Goal: Check status: Check status

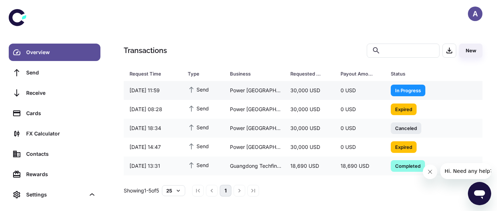
click at [408, 86] on div "In Progress" at bounding box center [408, 91] width 35 height 12
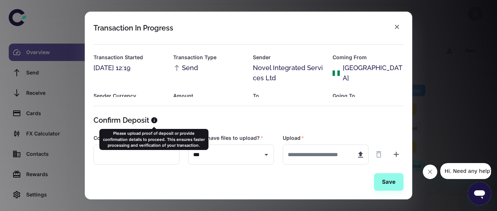
click at [151, 121] on icon at bounding box center [154, 121] width 6 height 6
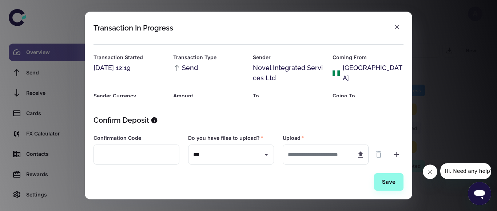
click at [188, 177] on div "Save" at bounding box center [249, 182] width 310 height 17
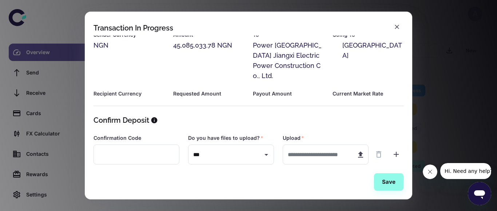
scroll to position [102, 0]
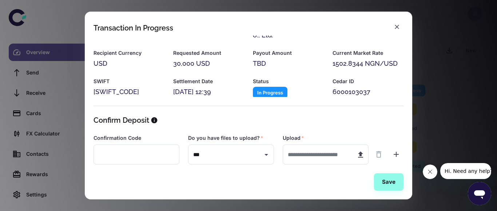
click at [337, 24] on h2 "Transaction In Progress" at bounding box center [248, 24] width 327 height 24
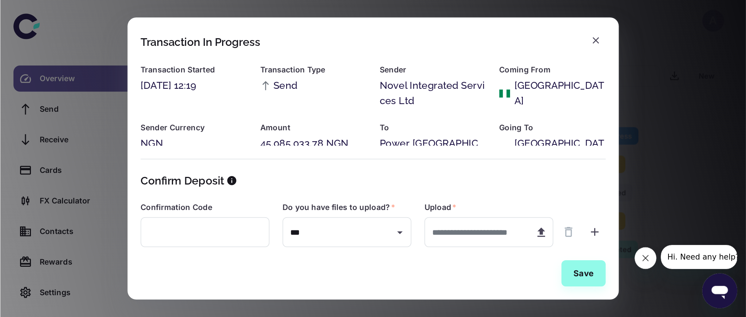
scroll to position [0, 0]
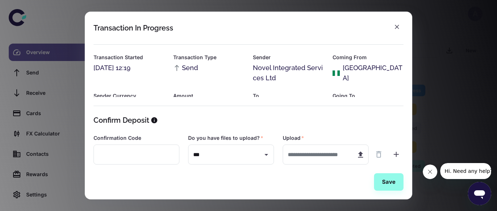
drag, startPoint x: 405, startPoint y: 12, endPoint x: 457, endPoint y: 32, distance: 54.8
click at [412, 32] on h2 "Transaction In Progress" at bounding box center [248, 24] width 327 height 24
drag, startPoint x: 534, startPoint y: 116, endPoint x: 535, endPoint y: 126, distance: 9.9
click at [412, 97] on div "Transaction Started [DATE] 12:19 Transaction Type Send Sender Novel Integrated …" at bounding box center [248, 66] width 327 height 61
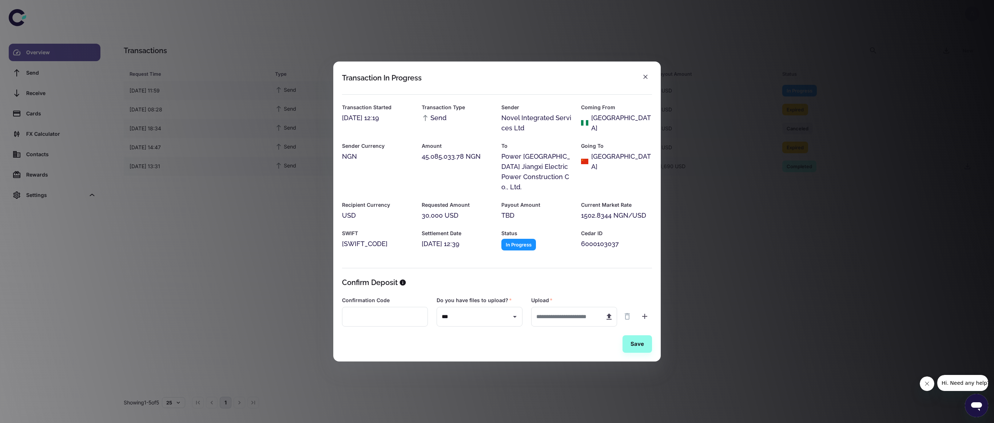
drag, startPoint x: 938, startPoint y: 1, endPoint x: 532, endPoint y: 171, distance: 439.9
click at [497, 171] on div "Transaction Started [DATE] 12:19 Transaction Type Send Sender Novel Integrated …" at bounding box center [496, 173] width 327 height 174
